Goal: Information Seeking & Learning: Learn about a topic

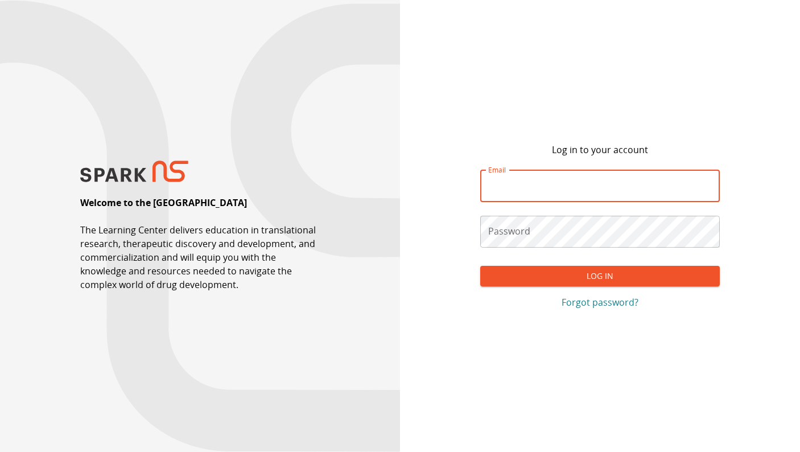
click at [518, 188] on input "Email" at bounding box center [600, 186] width 240 height 32
type input "**********"
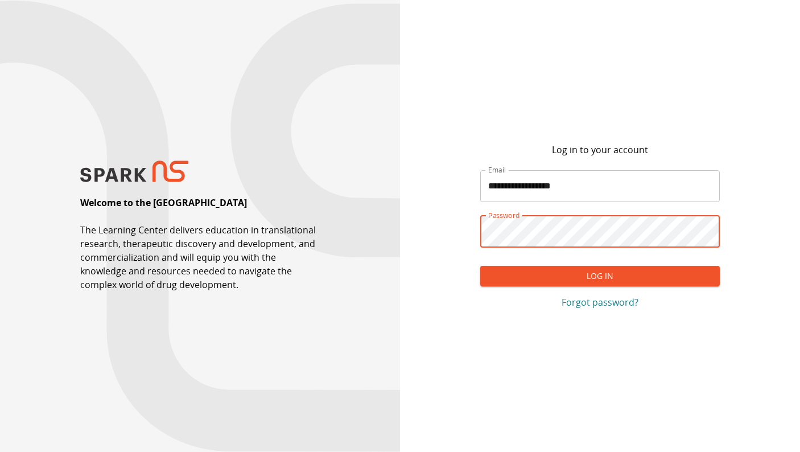
click at [611, 277] on button "Log In" at bounding box center [600, 276] width 240 height 21
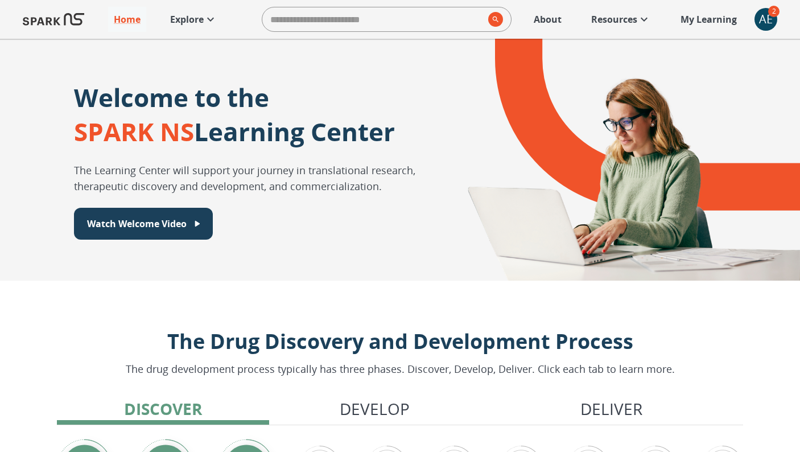
click at [195, 19] on p "Explore" at bounding box center [187, 20] width 34 height 14
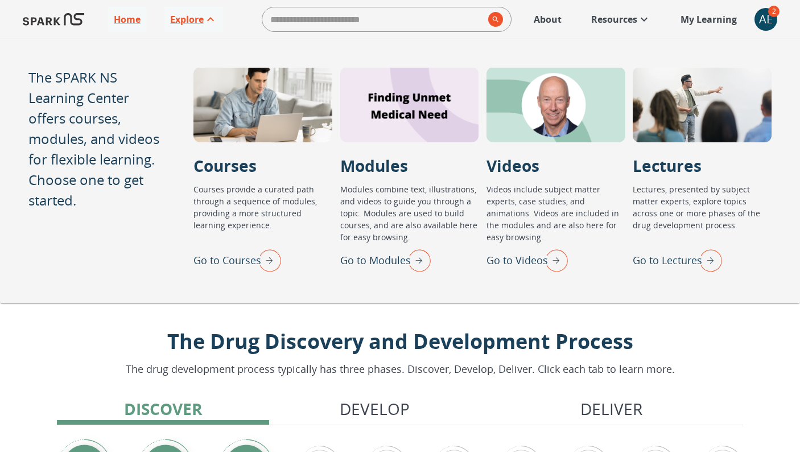
click at [674, 259] on p "Go to Lectures" at bounding box center [667, 260] width 69 height 15
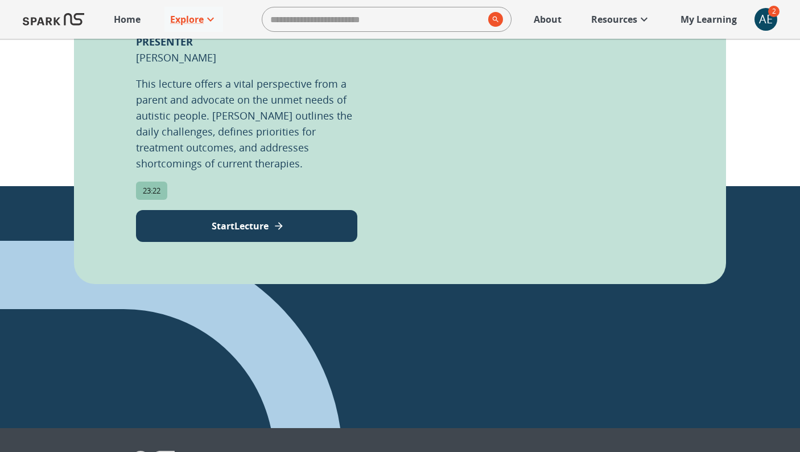
scroll to position [380, 0]
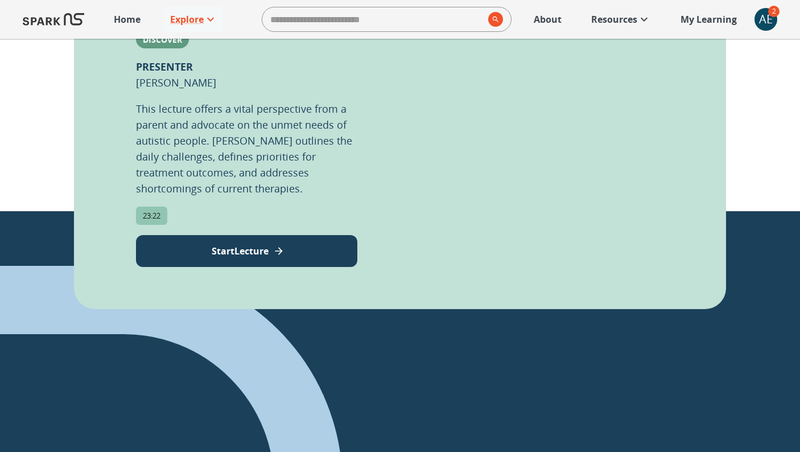
click at [249, 244] on p "Start Lecture" at bounding box center [240, 251] width 57 height 14
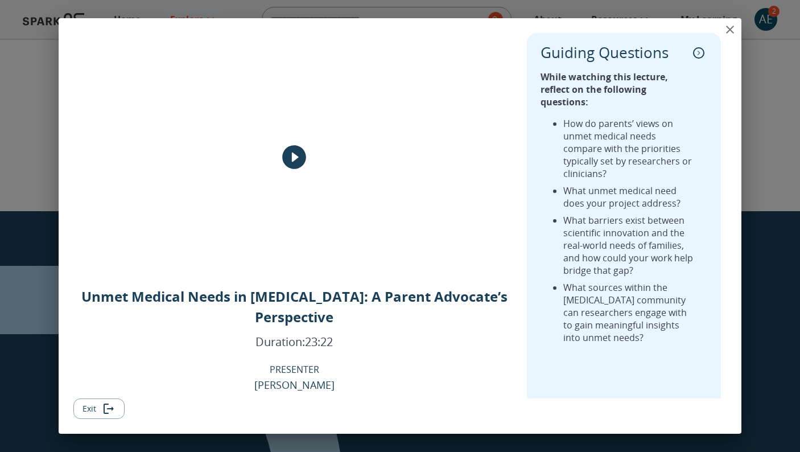
click at [291, 157] on icon "play" at bounding box center [294, 158] width 24 height 24
click at [697, 53] on icon "collapse" at bounding box center [698, 52] width 11 height 11
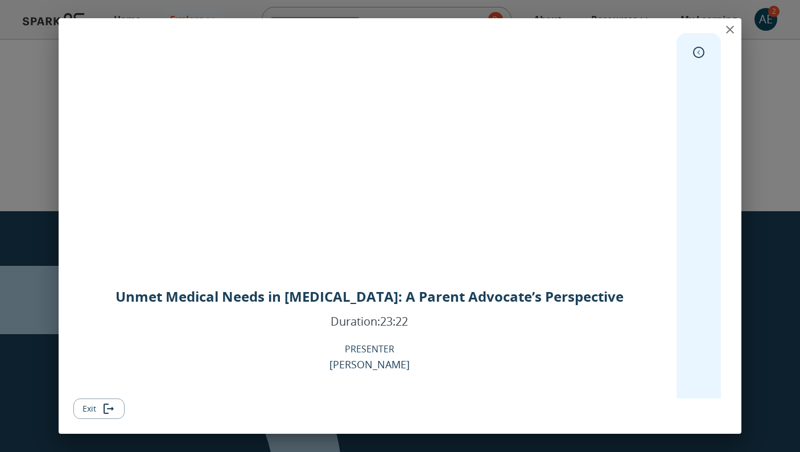
click at [735, 30] on icon "close" at bounding box center [730, 30] width 14 height 14
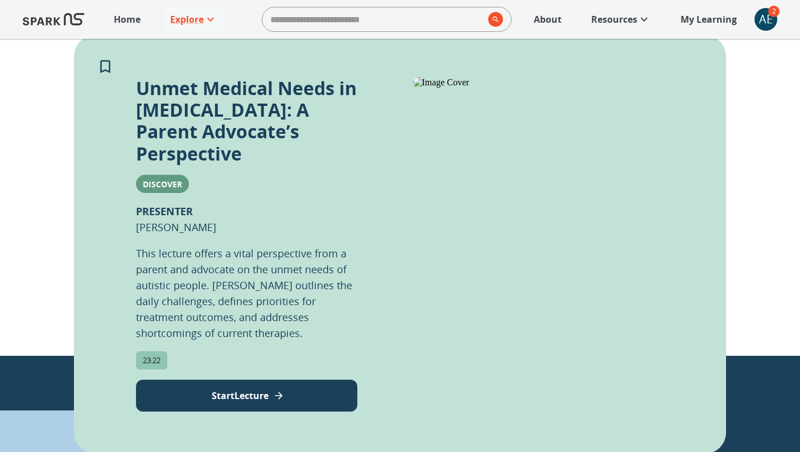
scroll to position [0, 0]
